Goal: Transaction & Acquisition: Purchase product/service

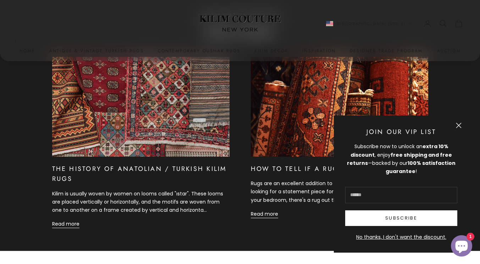
scroll to position [815, 0]
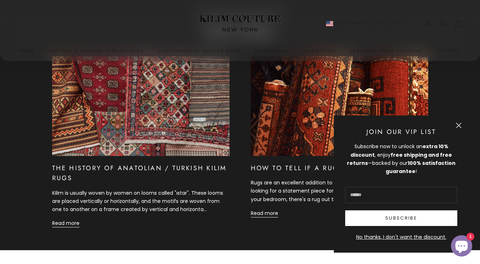
click at [460, 125] on button "Close" at bounding box center [459, 125] width 6 height 6
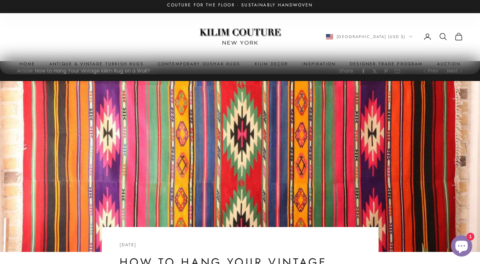
scroll to position [0, 0]
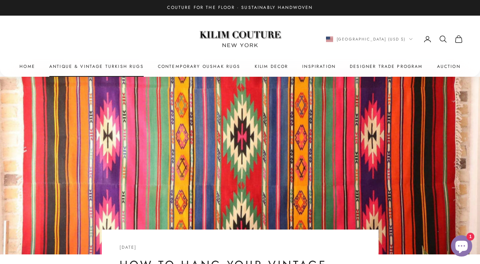
click at [99, 68] on link "Antique & Vintage Turkish Rugs" at bounding box center [96, 66] width 94 height 7
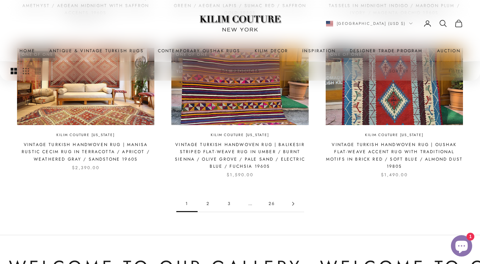
scroll to position [664, 0]
click at [209, 203] on link "2" at bounding box center [208, 204] width 21 height 16
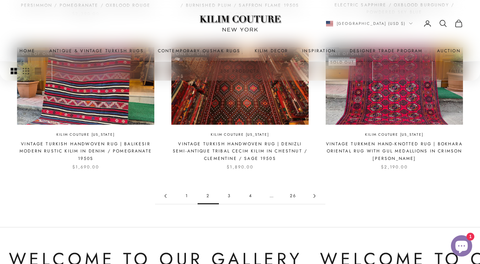
scroll to position [665, 0]
click at [229, 196] on link "3" at bounding box center [229, 195] width 21 height 16
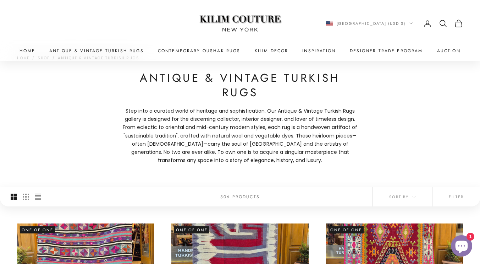
scroll to position [30, 0]
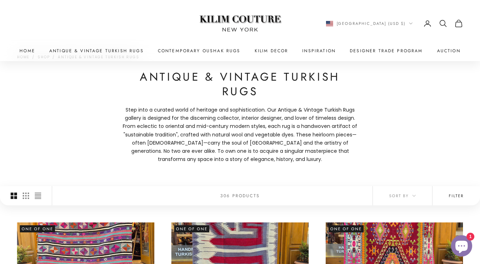
click at [458, 191] on button "Filter" at bounding box center [457, 195] width 48 height 19
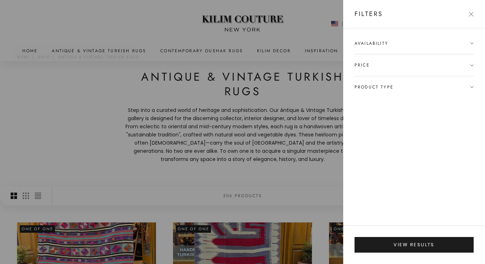
click at [375, 66] on span "Price" at bounding box center [414, 64] width 119 height 21
click at [473, 13] on button "Close" at bounding box center [471, 14] width 5 height 5
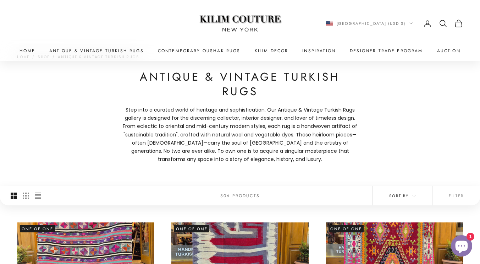
click at [413, 196] on icon "button" at bounding box center [414, 196] width 4 height 4
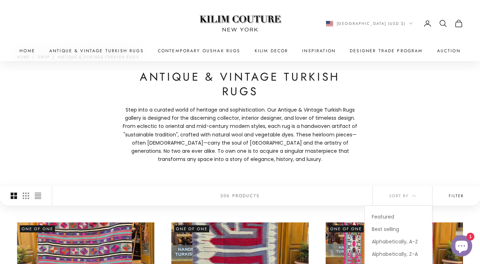
click at [453, 192] on button "Filter" at bounding box center [457, 195] width 48 height 19
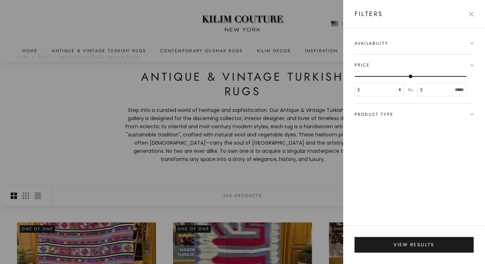
click at [472, 12] on button "Close" at bounding box center [471, 14] width 5 height 5
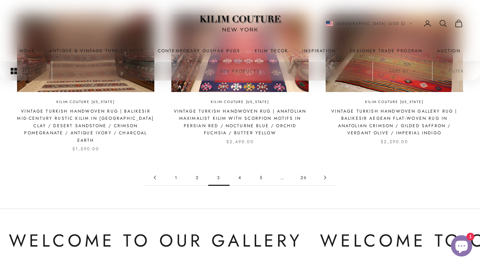
scroll to position [684, 0]
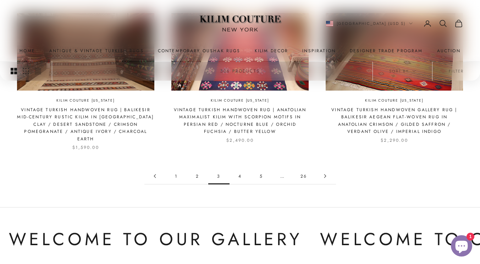
click at [244, 170] on link "4" at bounding box center [240, 176] width 21 height 16
